Goal: Task Accomplishment & Management: Manage account settings

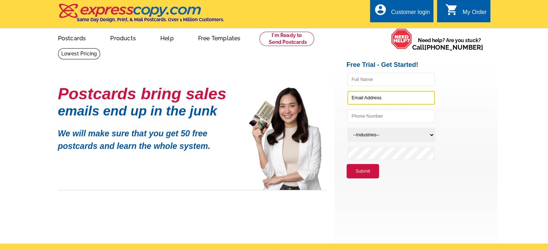
type input "[EMAIL_ADDRESS][DOMAIN_NAME]"
click at [408, 16] on div "Customer login" at bounding box center [410, 14] width 39 height 10
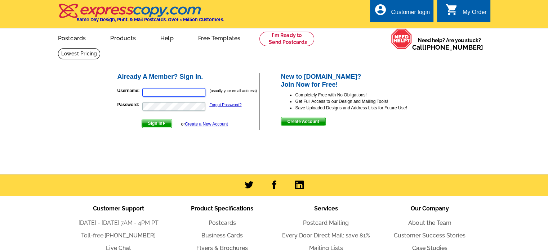
type input "[EMAIL_ADDRESS][DOMAIN_NAME]"
click at [160, 123] on span "Sign In" at bounding box center [157, 123] width 30 height 9
